Goal: Task Accomplishment & Management: Use online tool/utility

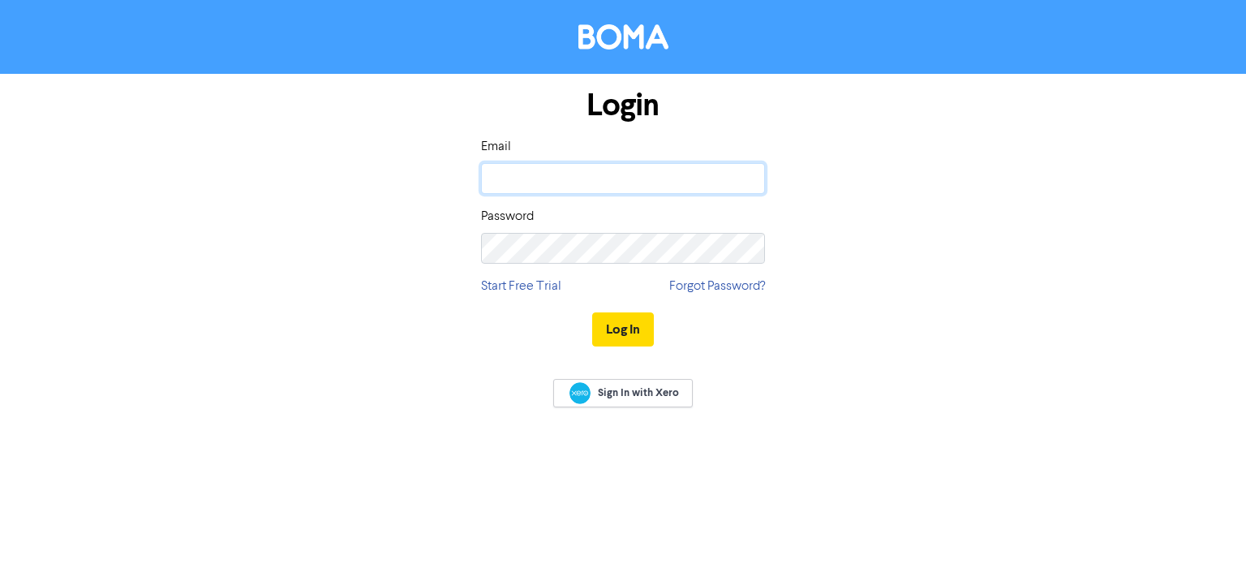
type input "[PERSON_NAME][EMAIL_ADDRESS][DOMAIN_NAME]"
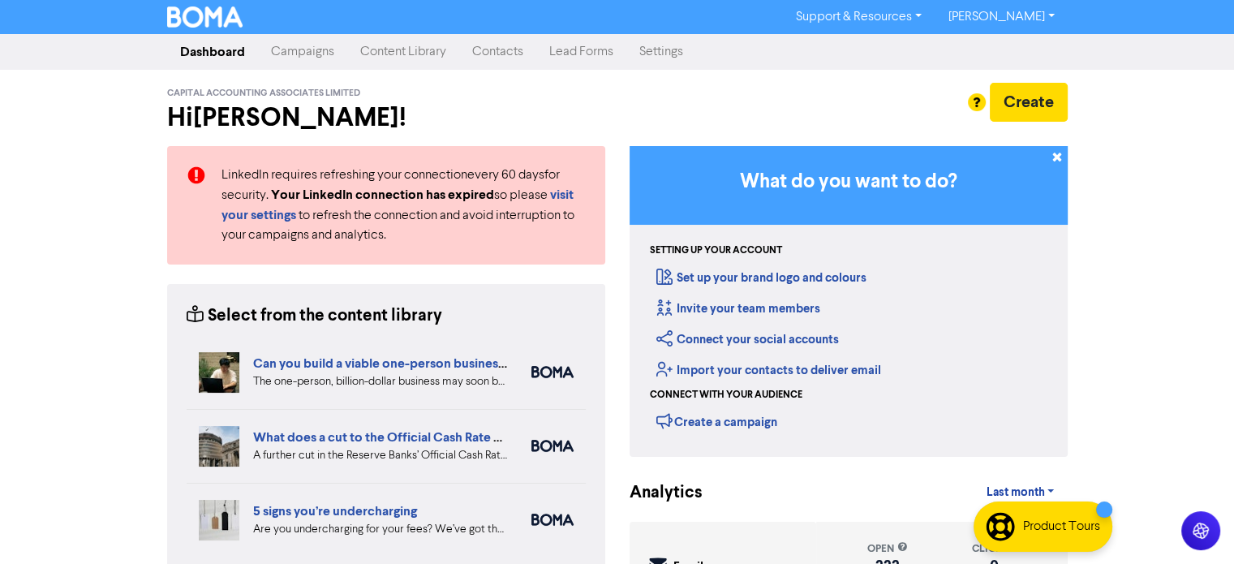
click at [294, 54] on link "Campaigns" at bounding box center [302, 52] width 89 height 32
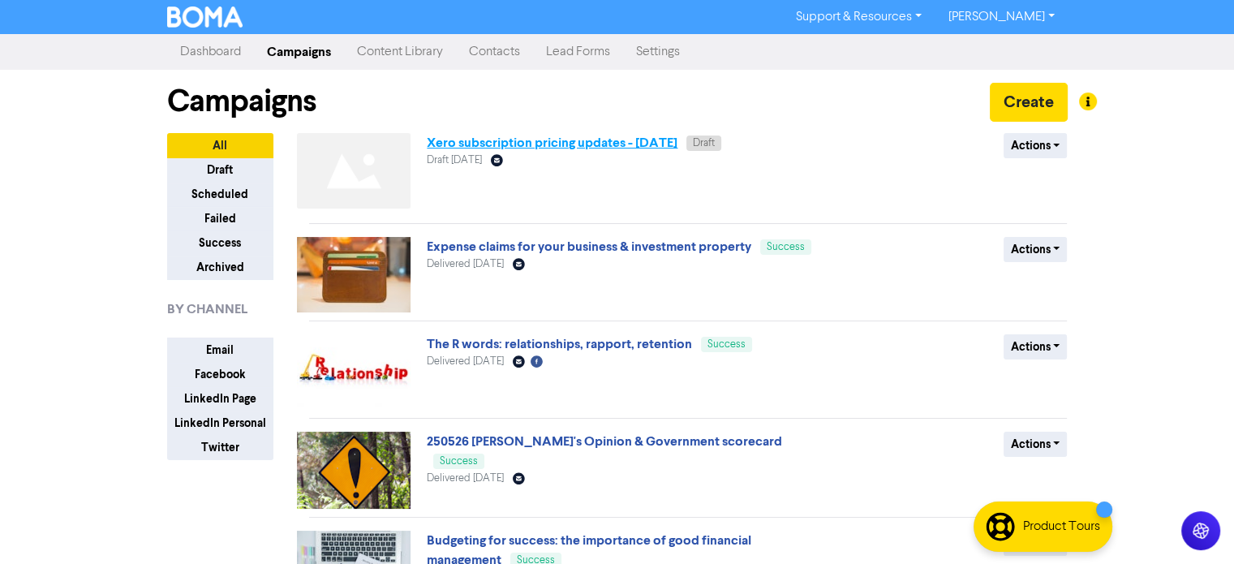
click at [587, 146] on link "Xero subscription pricing updates - [DATE]" at bounding box center [552, 143] width 251 height 16
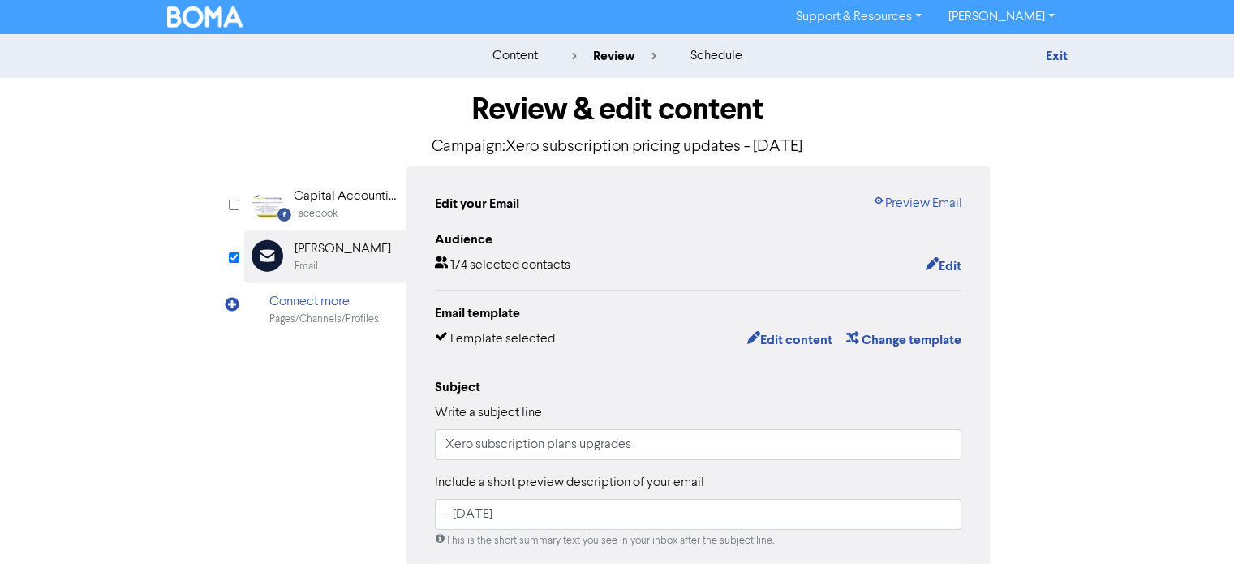
scroll to position [162, 0]
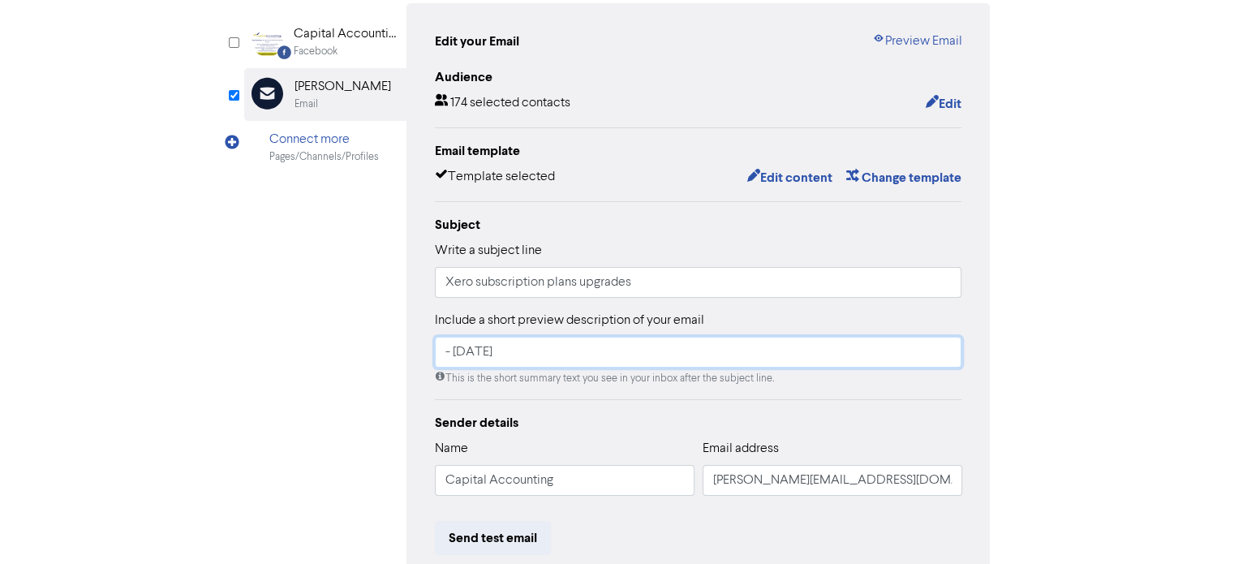
click at [548, 353] on input "- [DATE]" at bounding box center [698, 352] width 527 height 31
type input "- [DATE]"
click at [284, 333] on div "Facebook Created with Sketch. Capital Accounting Associates Facebook Email Crea…" at bounding box center [617, 348] width 746 height 690
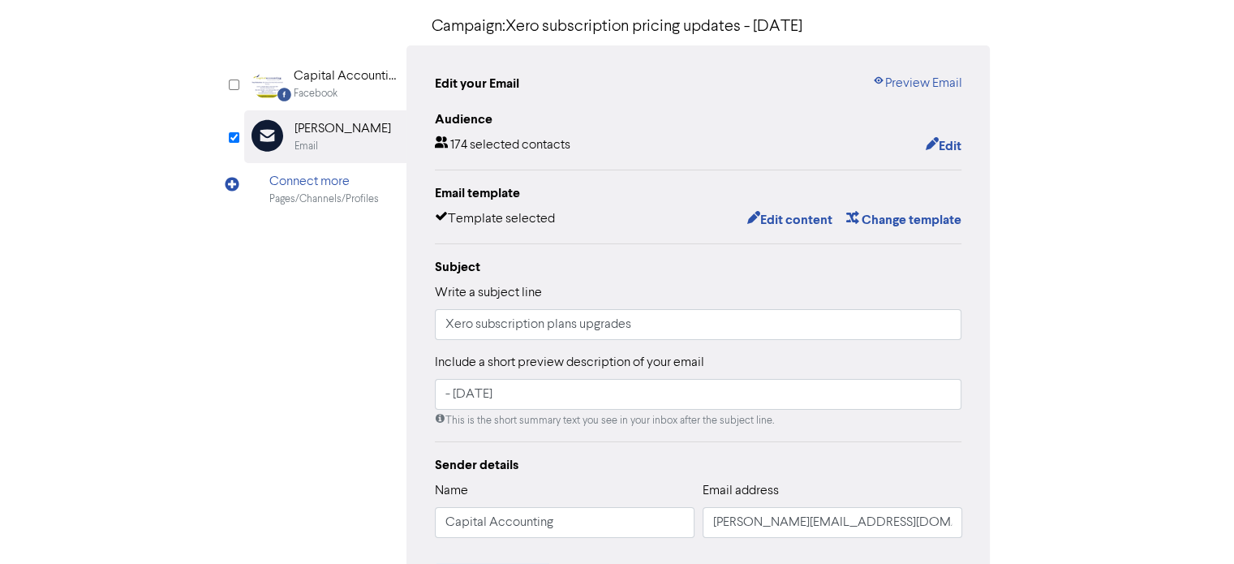
scroll to position [39, 0]
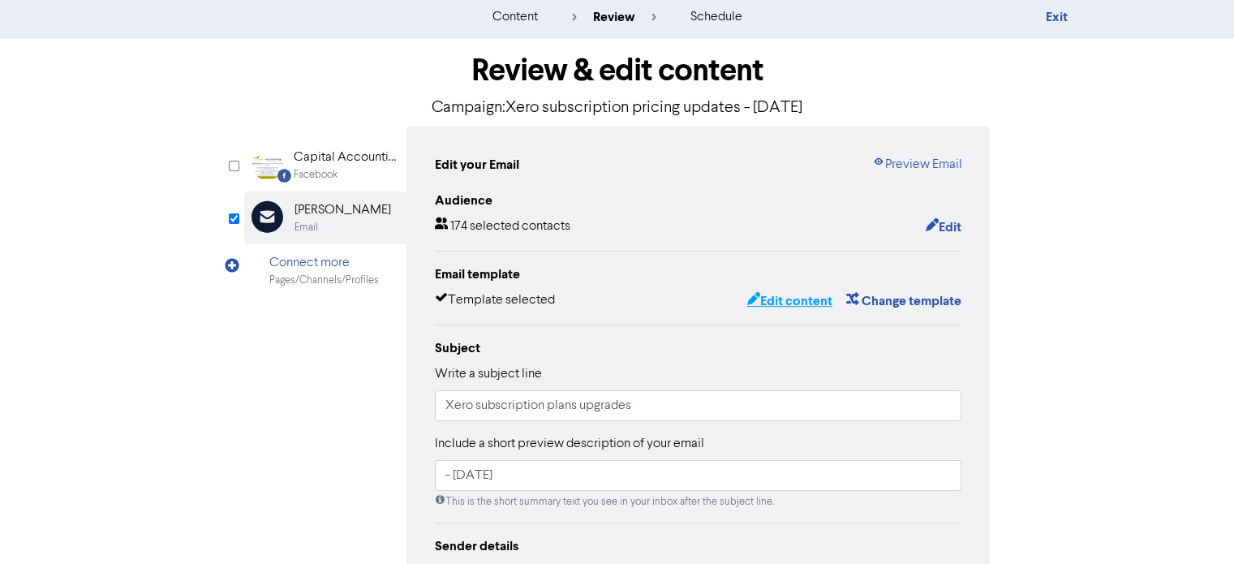
click at [795, 301] on button "Edit content" at bounding box center [789, 300] width 87 height 21
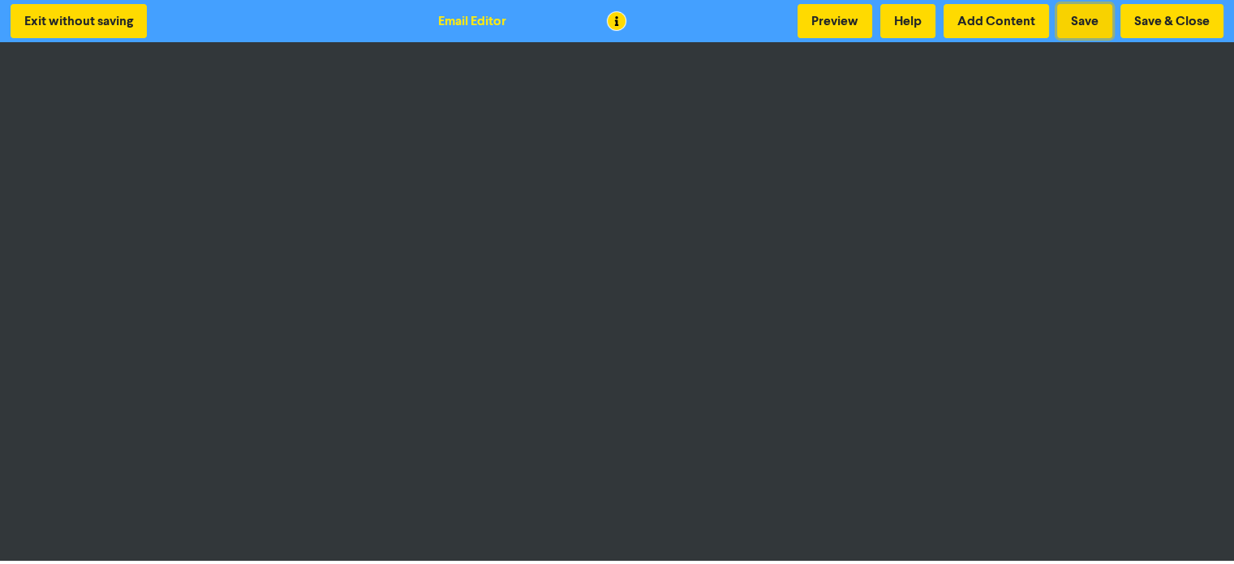
click at [1083, 19] on button "Save" at bounding box center [1084, 21] width 55 height 34
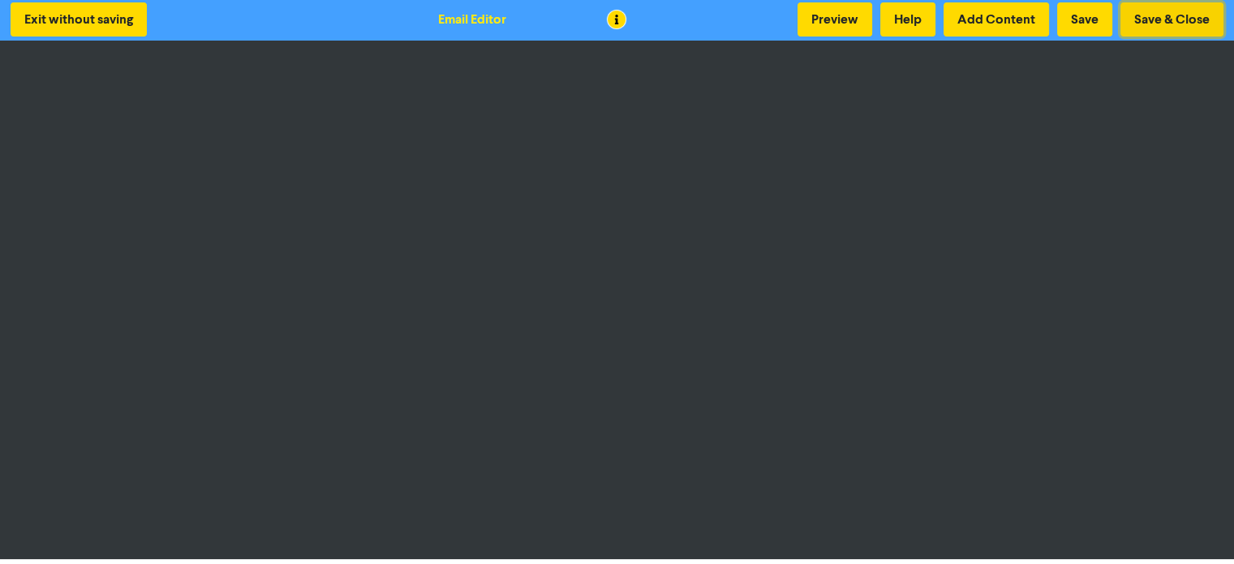
click at [1171, 23] on button "Save & Close" at bounding box center [1171, 19] width 103 height 34
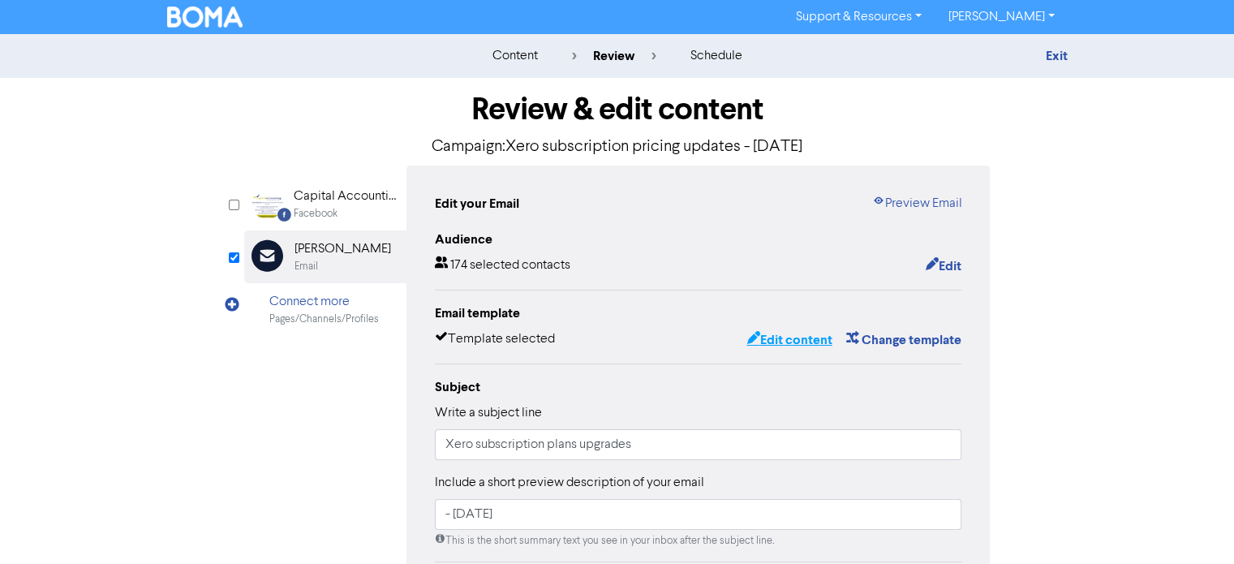
click at [789, 343] on button "Edit content" at bounding box center [789, 339] width 87 height 21
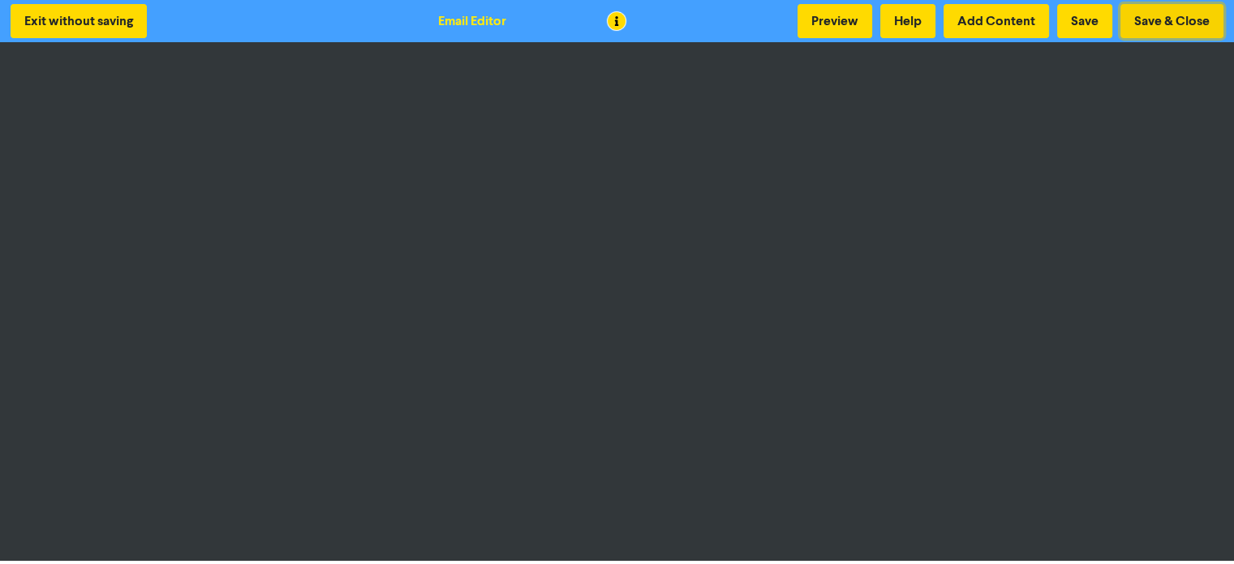
click at [1188, 21] on button "Save & Close" at bounding box center [1171, 21] width 103 height 34
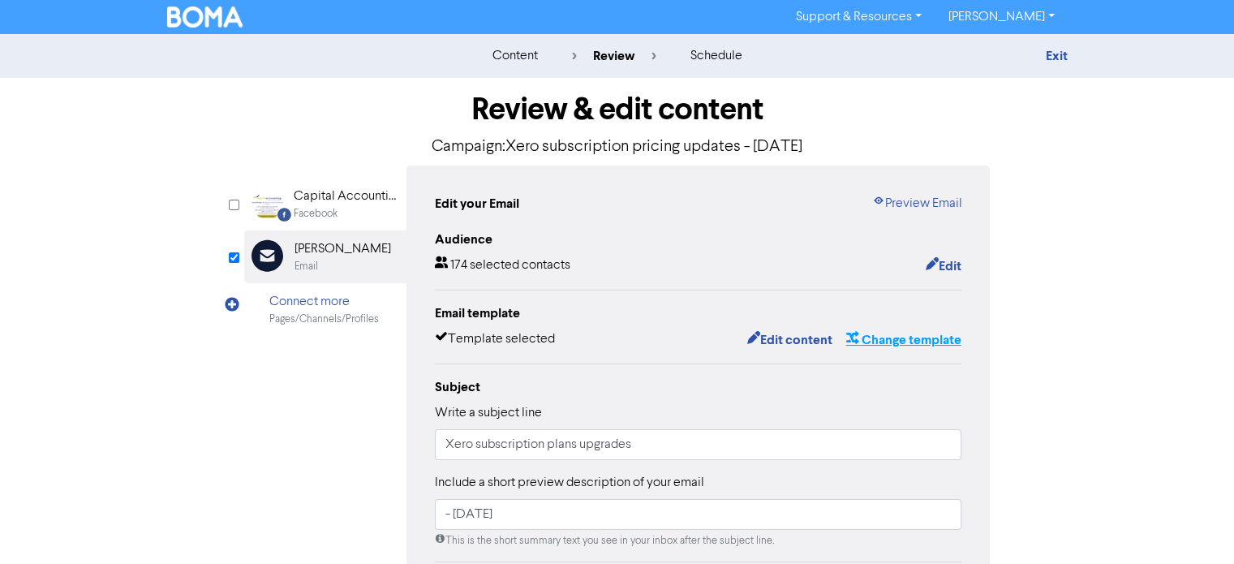
click at [879, 342] on button "Change template" at bounding box center [903, 339] width 117 height 21
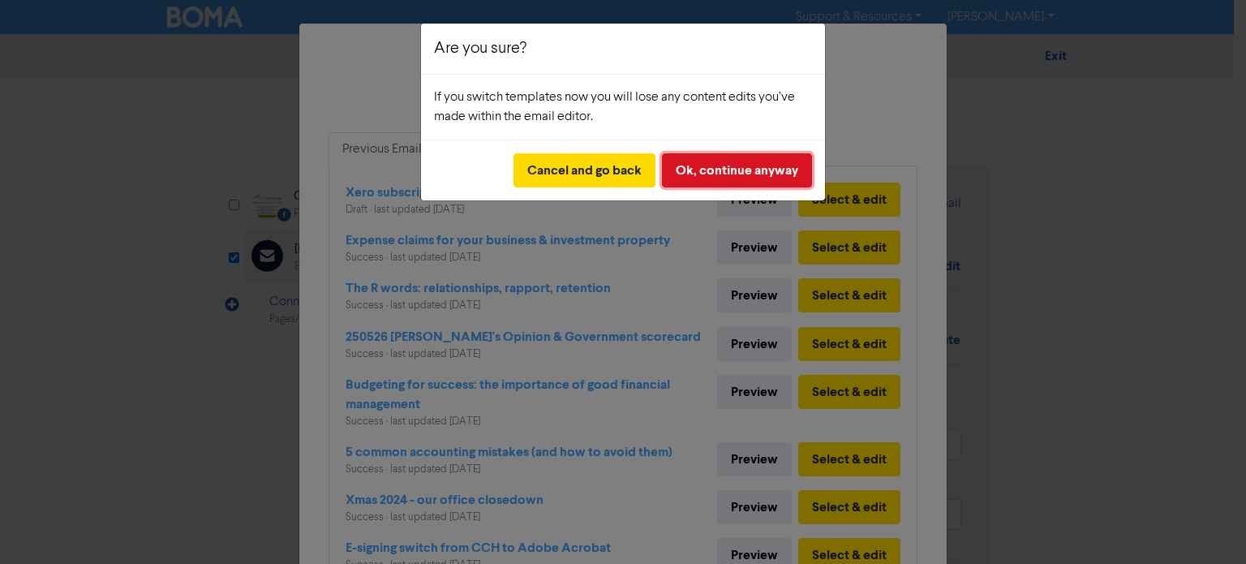
click at [731, 171] on button "Ok, continue anyway" at bounding box center [737, 170] width 150 height 34
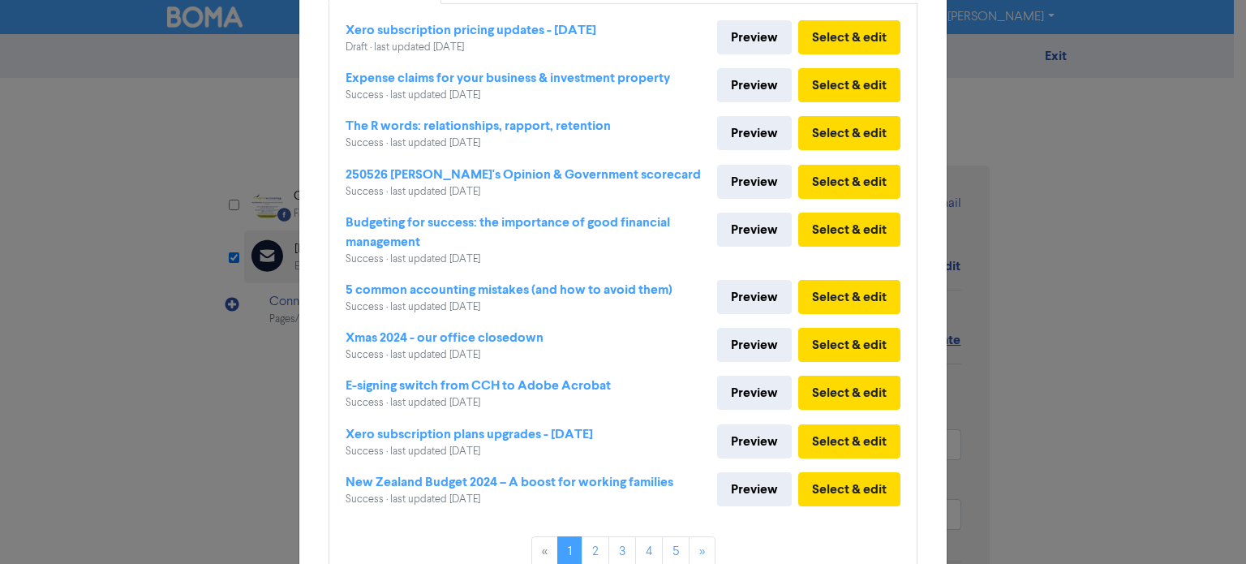
scroll to position [243, 0]
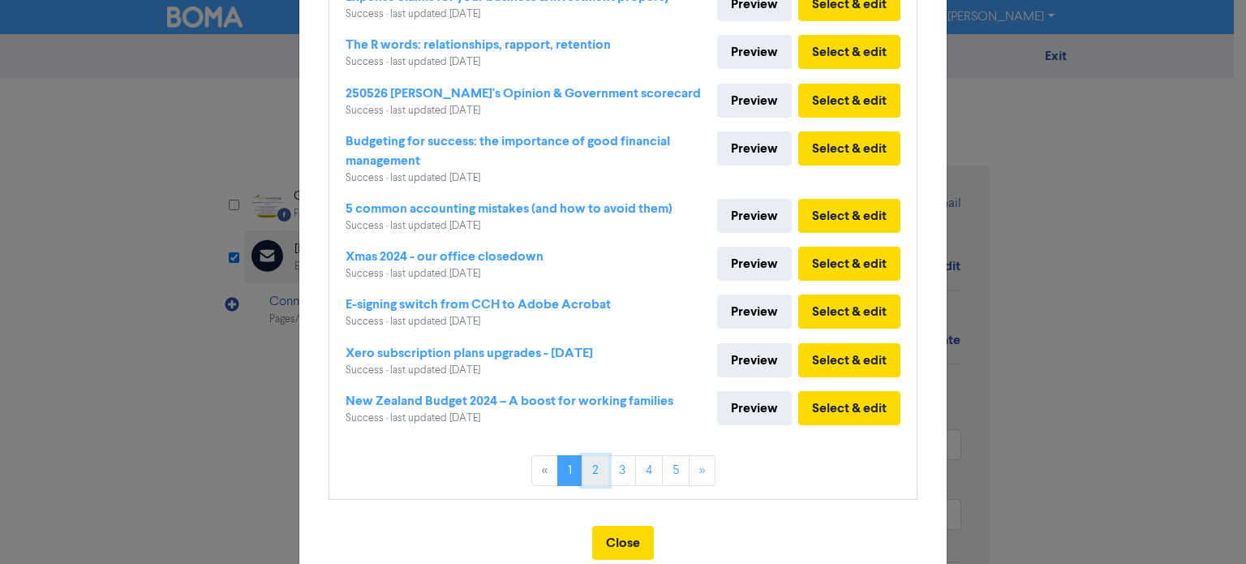
click at [585, 471] on link "2" at bounding box center [596, 470] width 28 height 31
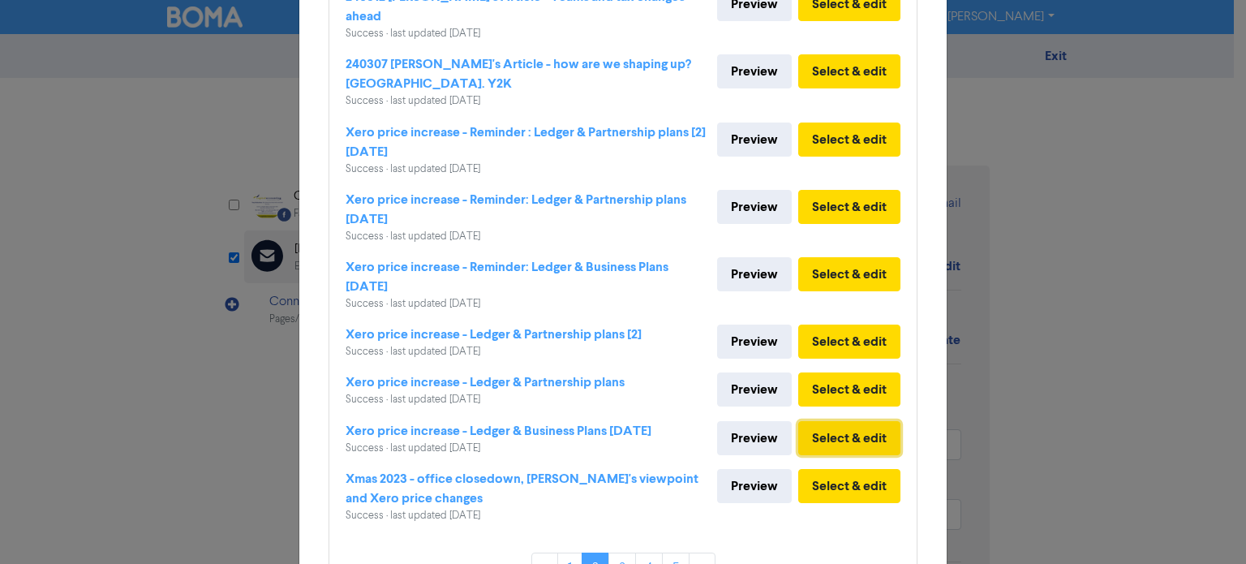
click at [844, 421] on button "Select & edit" at bounding box center [849, 438] width 102 height 34
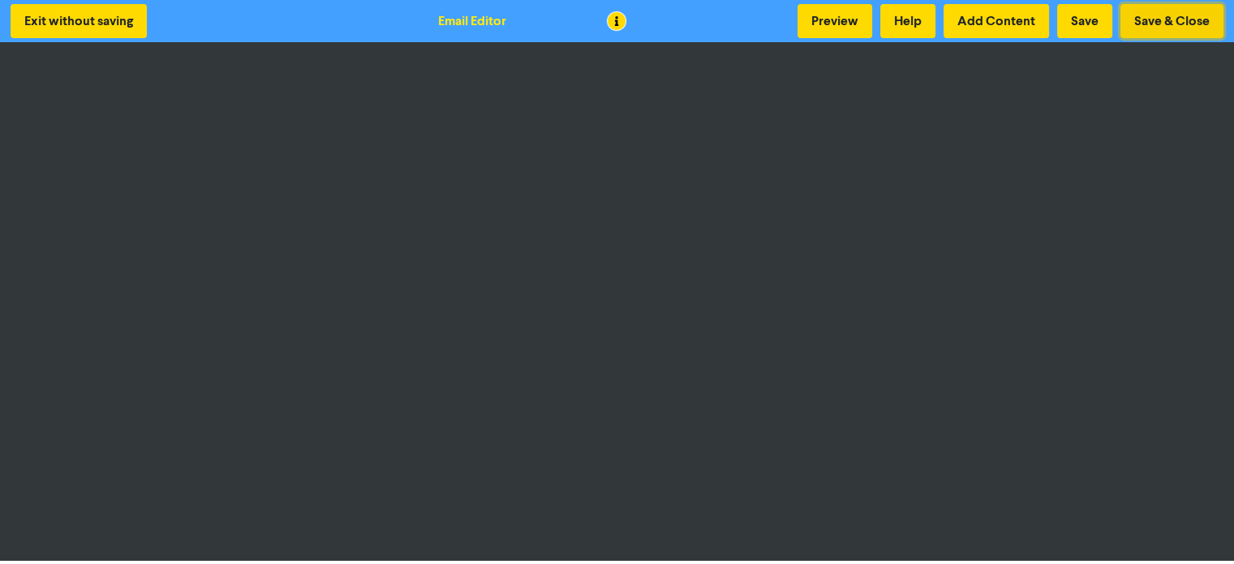
click at [1171, 22] on button "Save & Close" at bounding box center [1171, 21] width 103 height 34
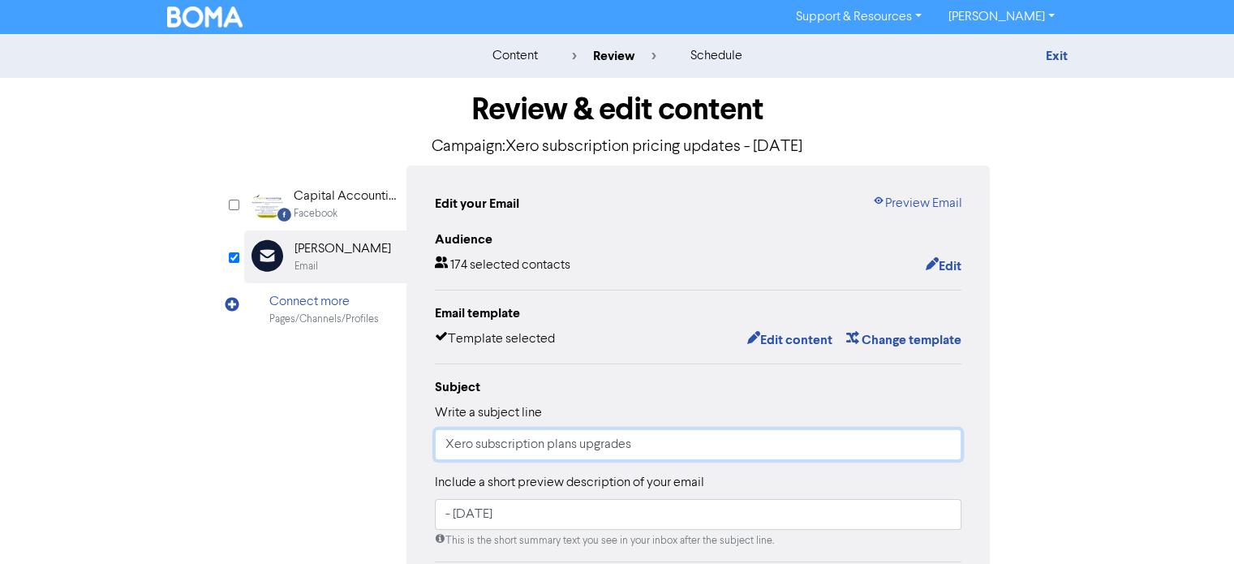
click at [654, 448] on input "Xero subscription plans upgrades" at bounding box center [698, 444] width 527 height 31
click at [788, 344] on button "Edit content" at bounding box center [789, 339] width 87 height 21
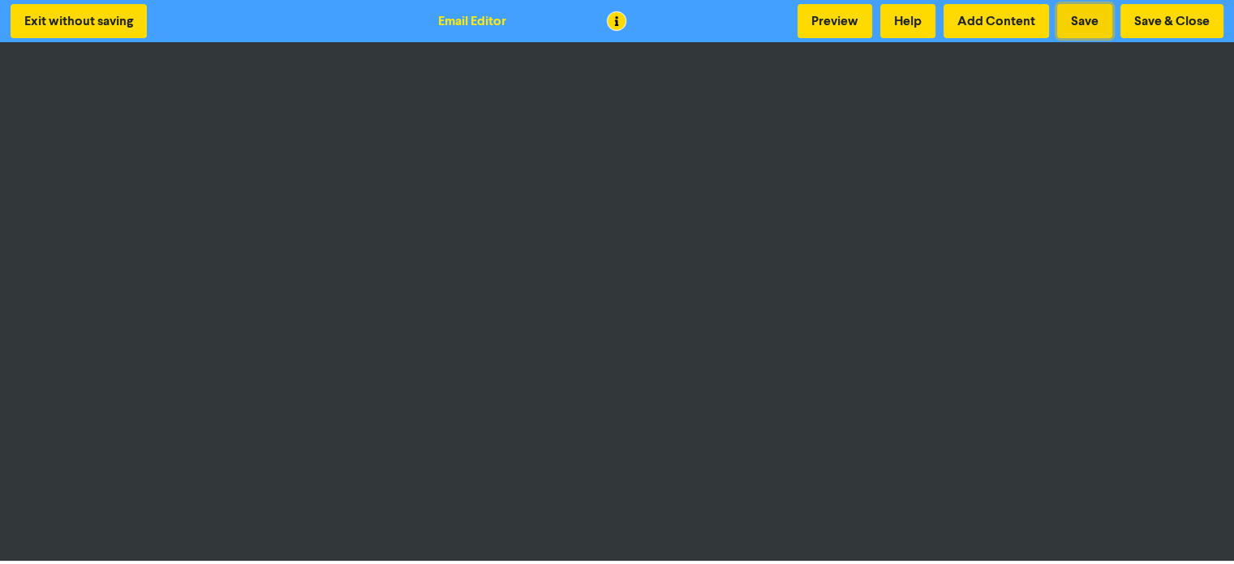
click at [1088, 18] on button "Save" at bounding box center [1084, 21] width 55 height 34
click at [1086, 16] on button "Save" at bounding box center [1084, 21] width 55 height 34
click at [1078, 18] on button "Save" at bounding box center [1084, 21] width 55 height 34
click at [1155, 22] on button "Save & Close" at bounding box center [1171, 21] width 103 height 34
